Goal: Information Seeking & Learning: Check status

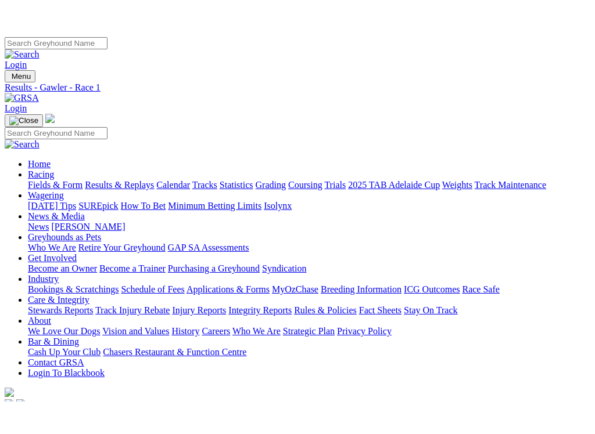
scroll to position [17, 0]
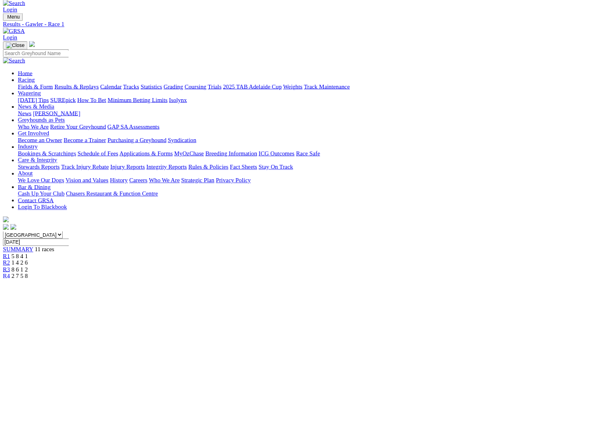
click at [159, 369] on div "R2 1 4 2 6" at bounding box center [297, 410] width 585 height 10
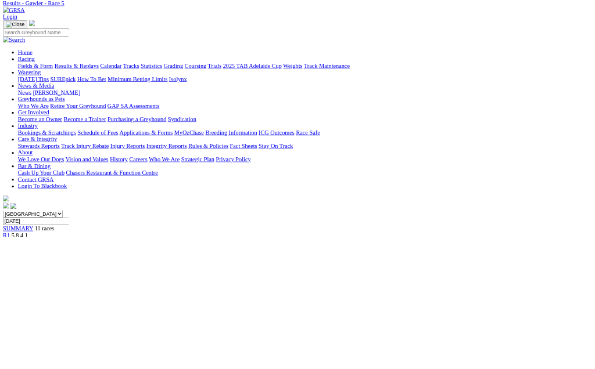
scroll to position [46, 0]
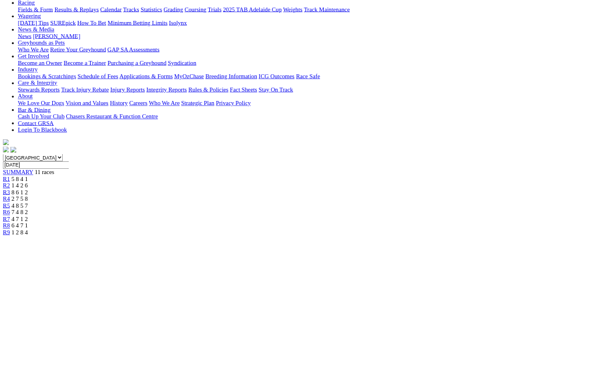
scroll to position [138, 0]
click at [44, 358] on span "1 2 8 4" at bounding box center [31, 363] width 26 height 10
